Goal: Task Accomplishment & Management: Manage account settings

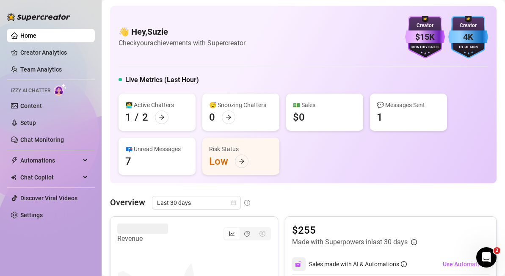
click at [469, 111] on div "👩‍💻 Active Chatters 1 / 2 😴 Snoozing Chatters 0 💵 Sales $0 💬 Messages Sent 1 📪 …" at bounding box center [304, 134] width 370 height 81
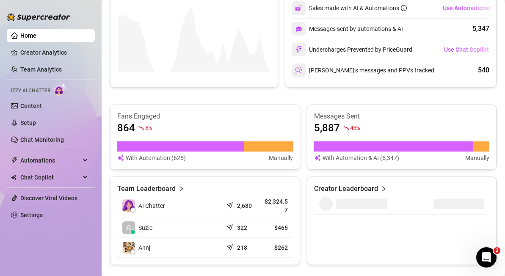
scroll to position [276, 0]
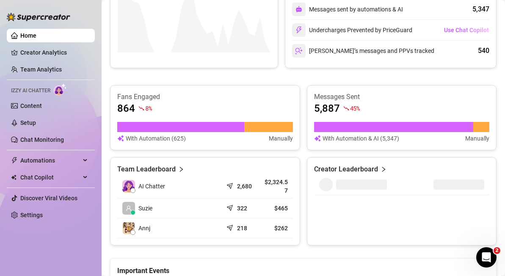
click at [216, 179] on td "AI Chatter" at bounding box center [169, 187] width 105 height 24
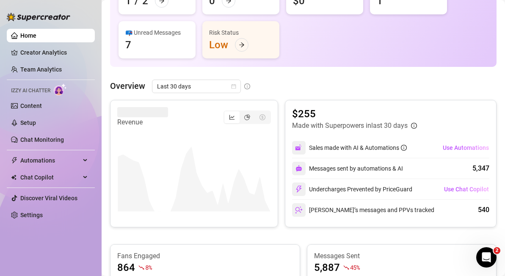
scroll to position [0, 0]
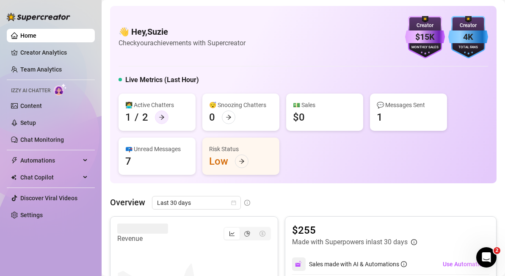
click at [165, 119] on div at bounding box center [162, 118] width 14 height 14
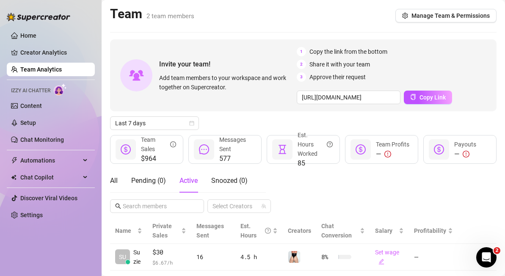
scroll to position [19, 0]
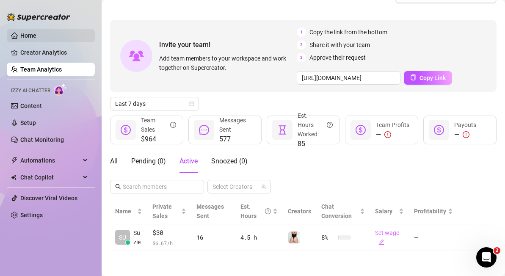
click at [25, 33] on link "Home" at bounding box center [28, 35] width 16 height 7
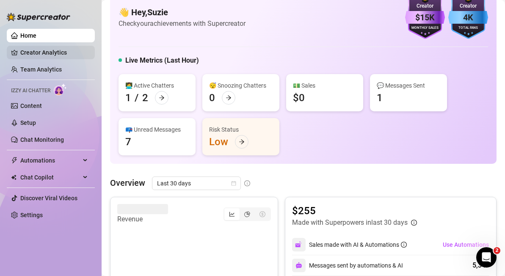
click at [36, 53] on link "Creator Analytics" at bounding box center [54, 53] width 68 height 14
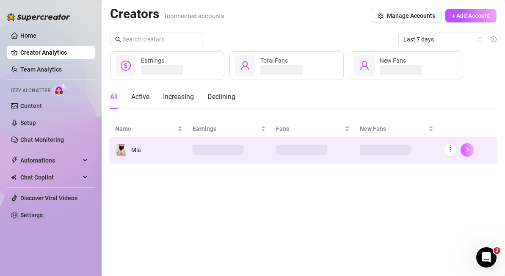
click at [469, 151] on icon "right" at bounding box center [468, 150] width 6 height 6
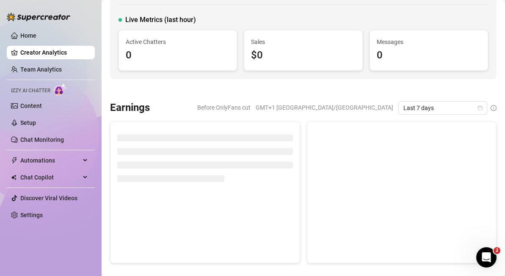
scroll to position [64, 0]
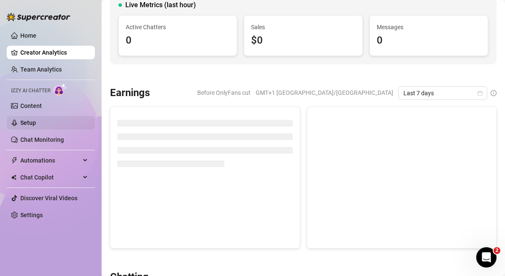
click at [36, 124] on link "Setup" at bounding box center [28, 122] width 16 height 7
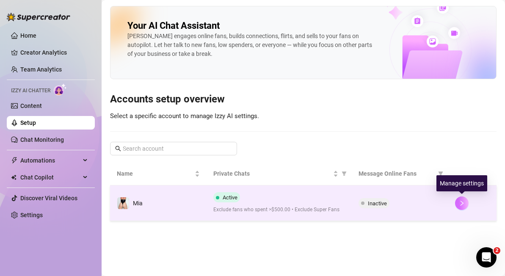
click at [462, 200] on icon "right" at bounding box center [462, 203] width 6 height 6
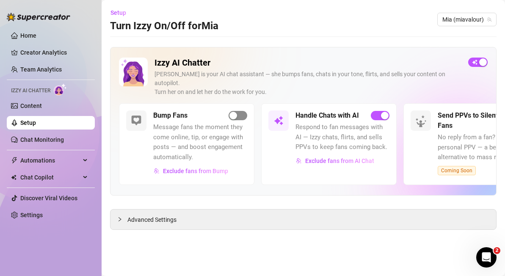
click at [234, 112] on div "button" at bounding box center [234, 116] width 8 height 8
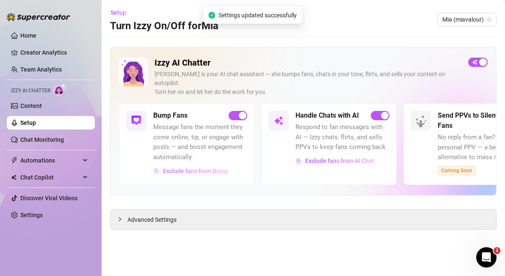
click at [212, 168] on span "Exclude fans from Bump" at bounding box center [195, 171] width 65 height 7
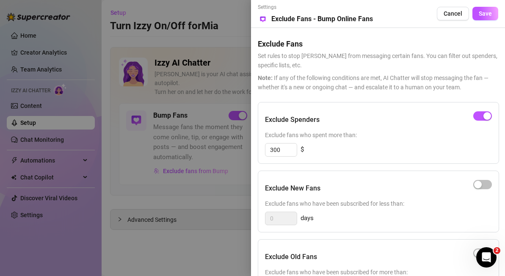
click at [242, 105] on div at bounding box center [252, 138] width 505 height 276
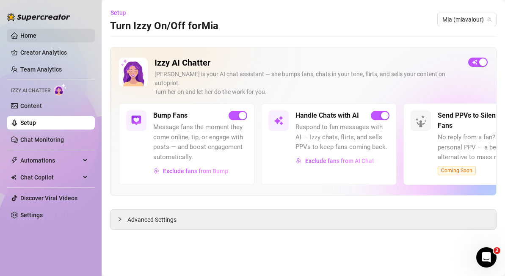
click at [29, 33] on link "Home" at bounding box center [28, 35] width 16 height 7
